Goal: Find specific page/section: Find specific page/section

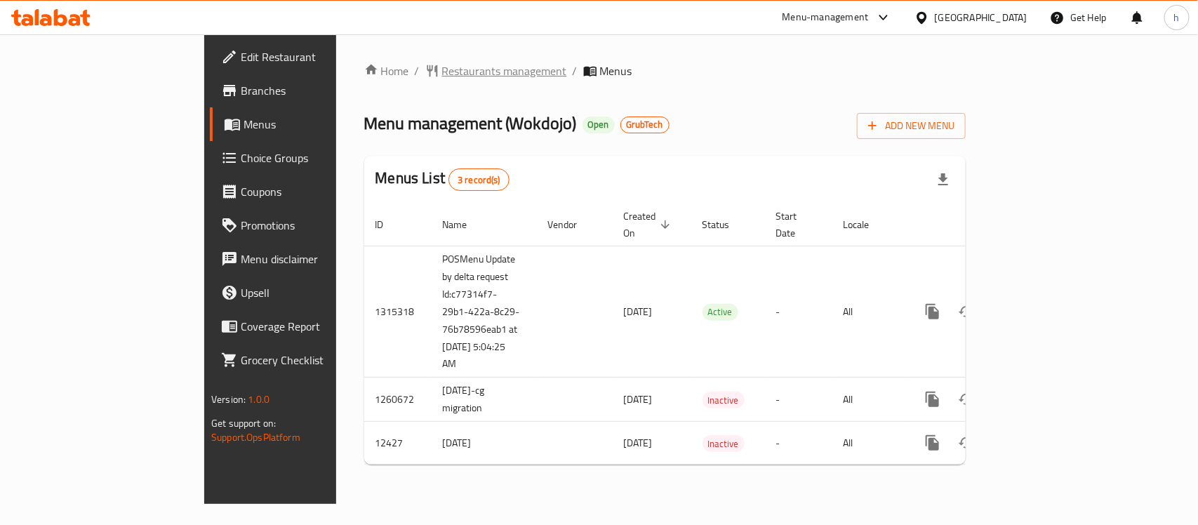
click at [442, 62] on span "Restaurants management" at bounding box center [504, 70] width 125 height 17
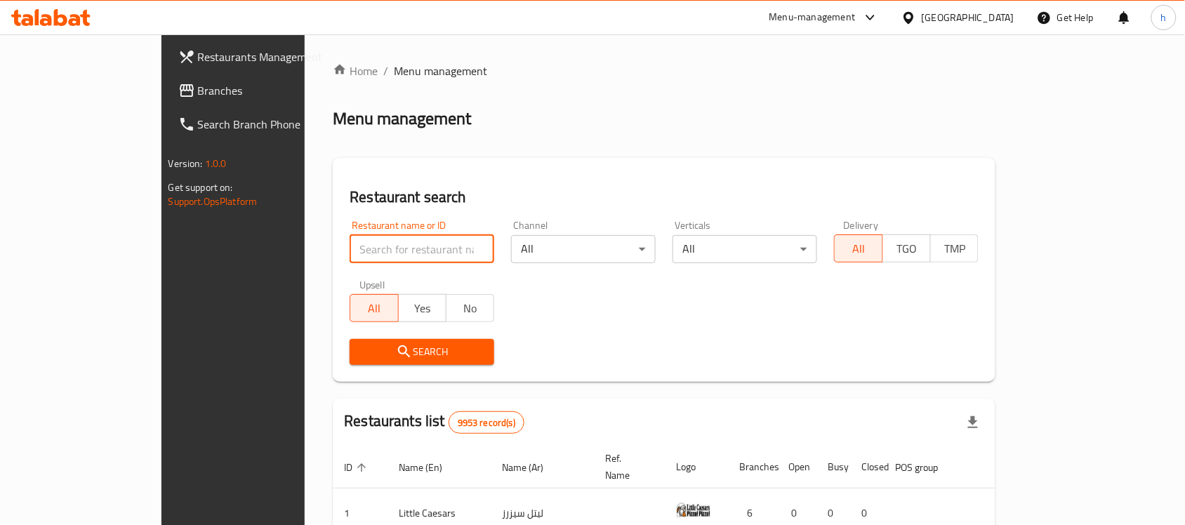
click at [350, 242] on input "search" at bounding box center [422, 249] width 145 height 28
paste input "7669"
type input "7669"
click button "Search" at bounding box center [422, 352] width 145 height 26
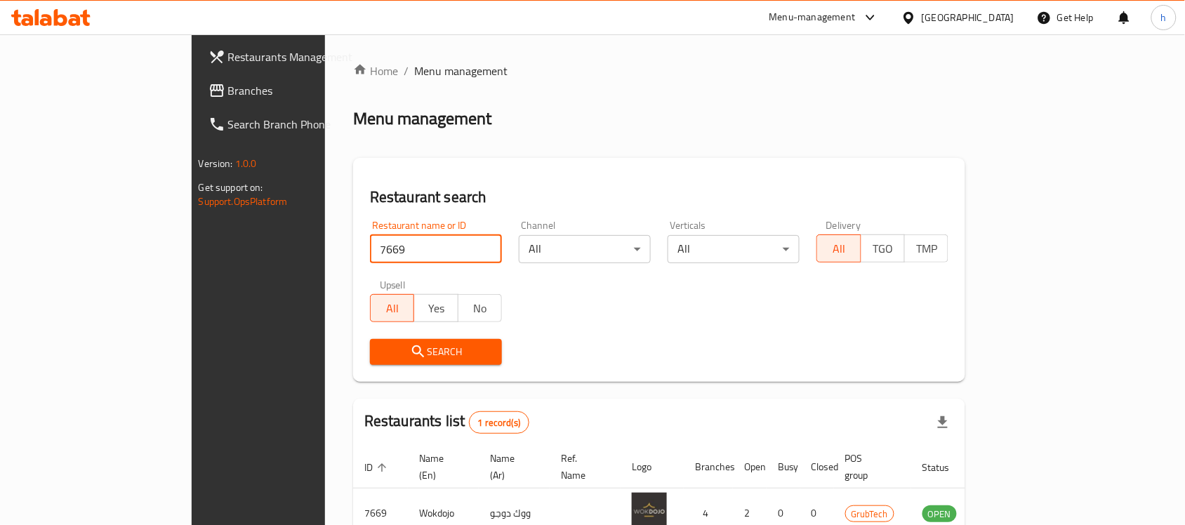
scroll to position [74, 0]
